Goal: Information Seeking & Learning: Find specific fact

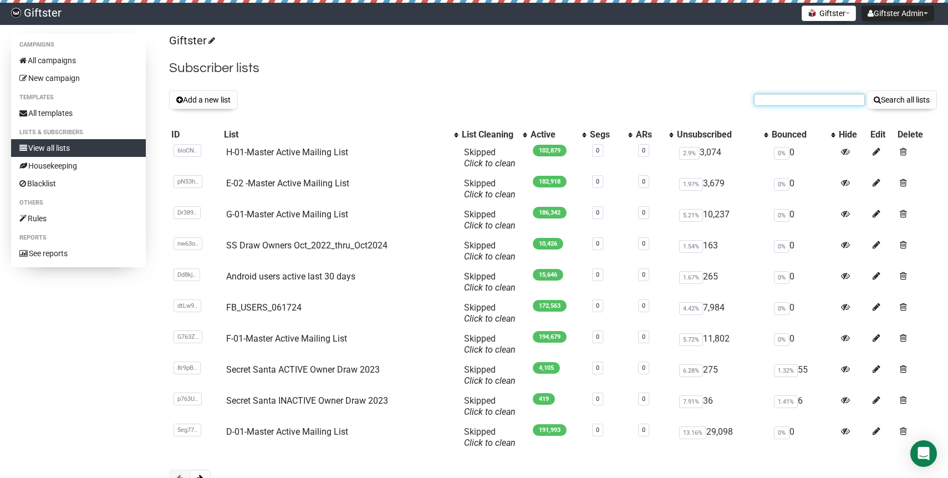
click at [770, 103] on input "text" at bounding box center [809, 100] width 111 height 12
paste input "351217"
type input "3"
paste input "jayne.waldon@gmail.com"
type input "jayne.waldon@gmail.com"
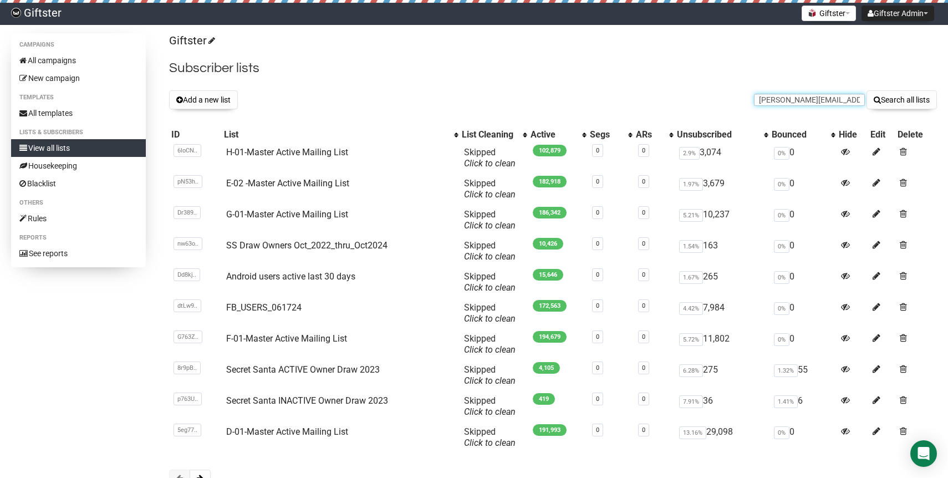
click at [867, 90] on button "Search all lists" at bounding box center [902, 99] width 70 height 19
click at [285, 151] on link "H-01-Master Active Mailing List" at bounding box center [287, 152] width 122 height 11
